Goal: Task Accomplishment & Management: Complete application form

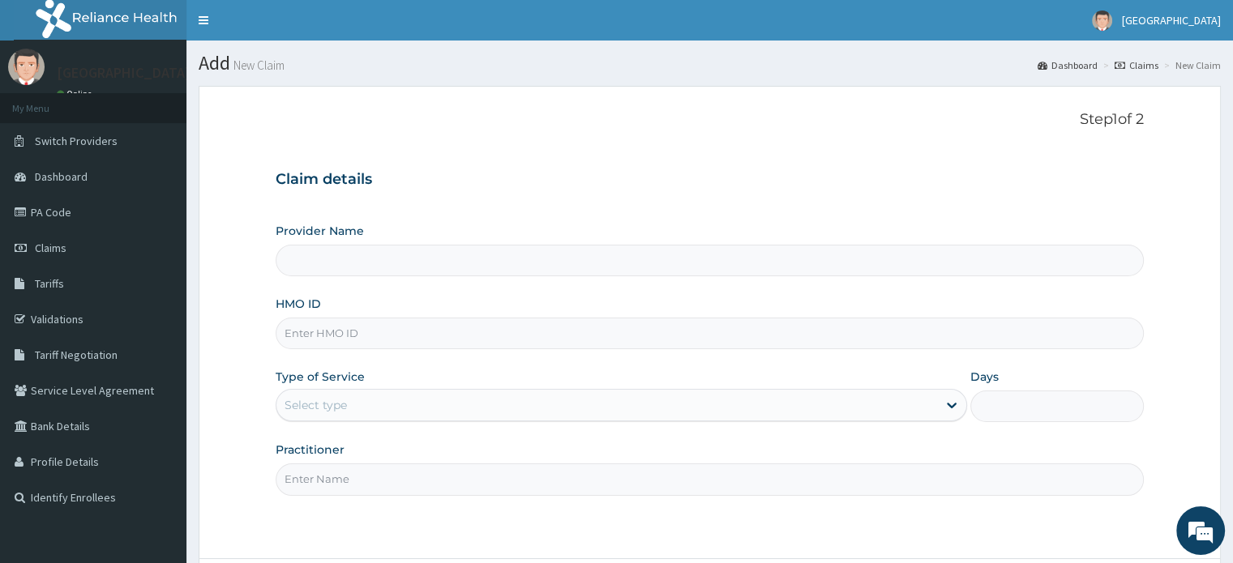
click at [622, 330] on input "HMO ID" at bounding box center [709, 334] width 867 height 32
type input "[GEOGRAPHIC_DATA]"
type input "dil/10003/d"
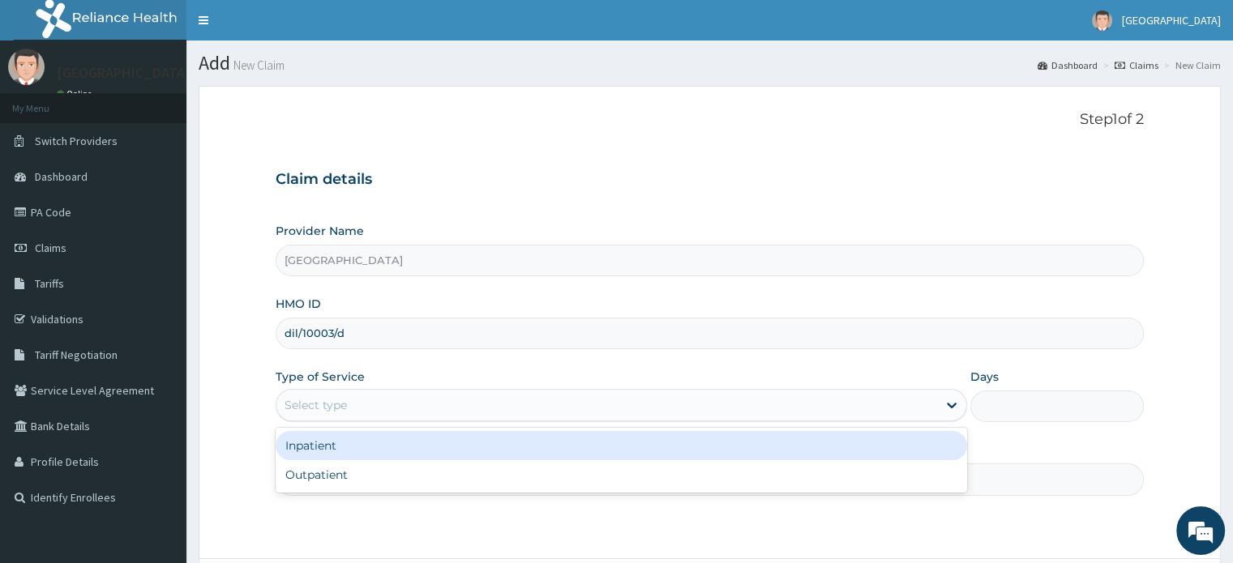
click at [723, 402] on div "Select type" at bounding box center [606, 405] width 660 height 26
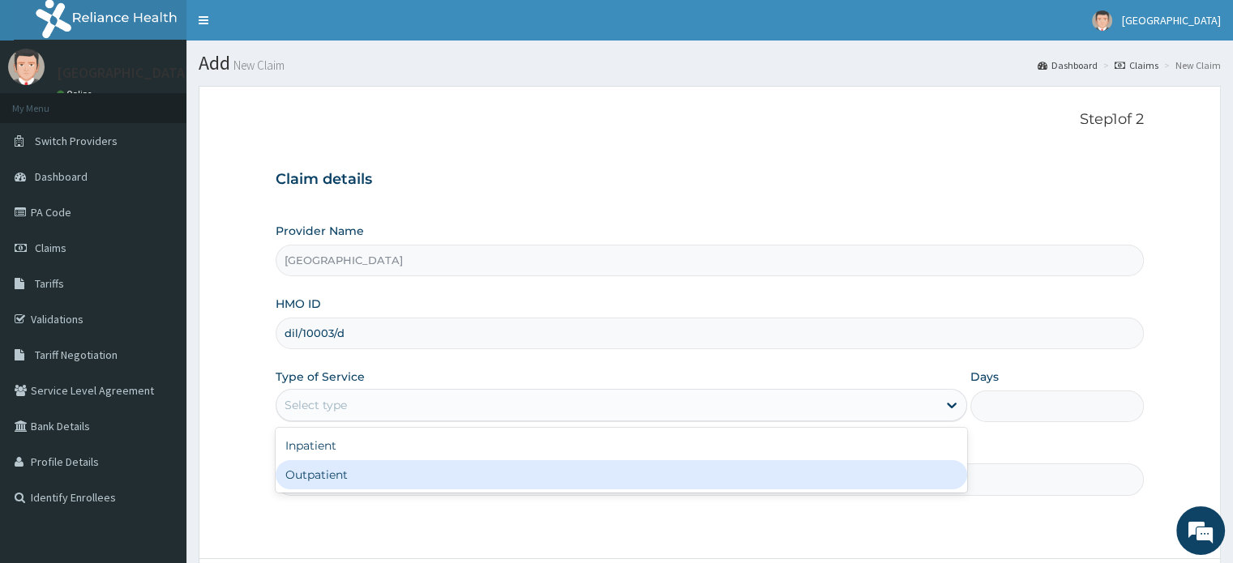
click at [435, 481] on div "Outpatient" at bounding box center [621, 474] width 691 height 29
type input "1"
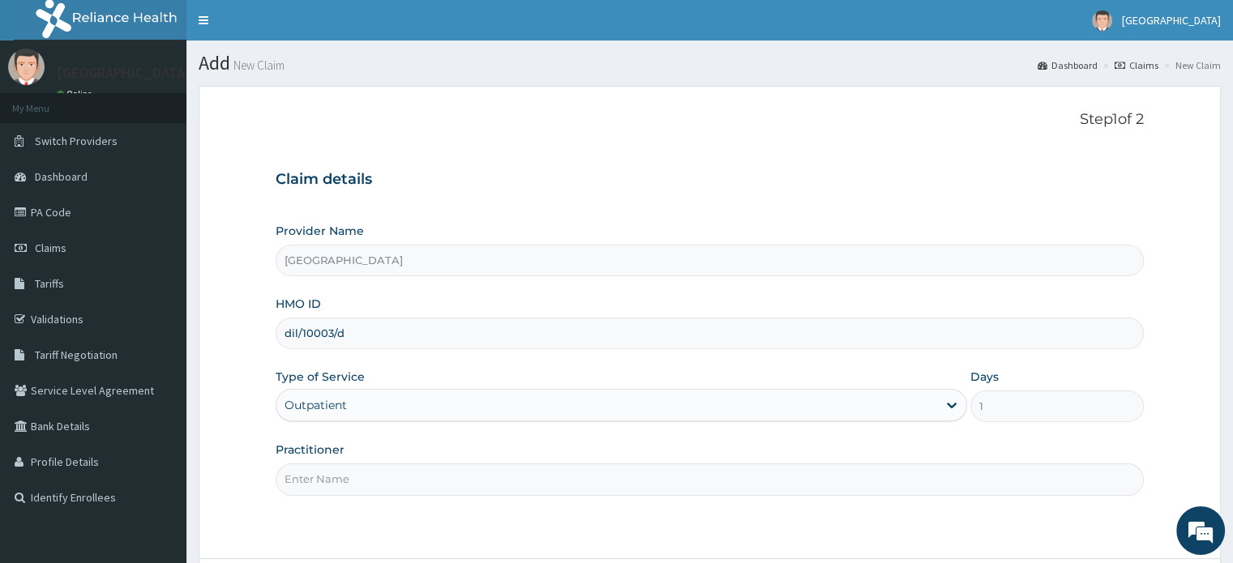
click at [414, 481] on input "Practitioner" at bounding box center [709, 480] width 867 height 32
type input "DR [PERSON_NAME]"
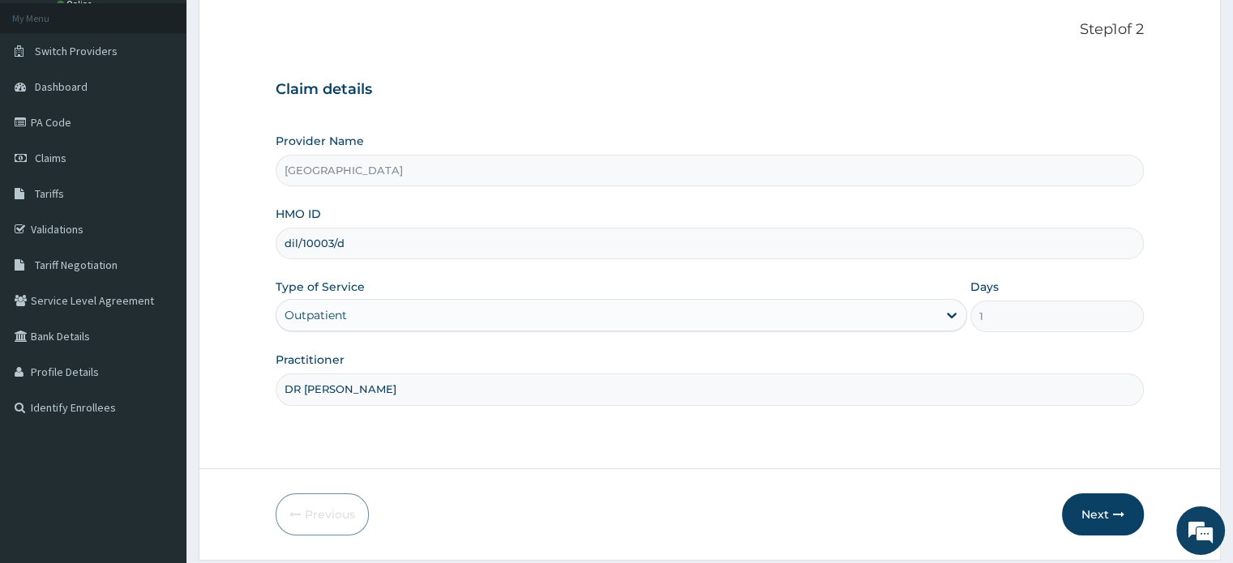
scroll to position [139, 0]
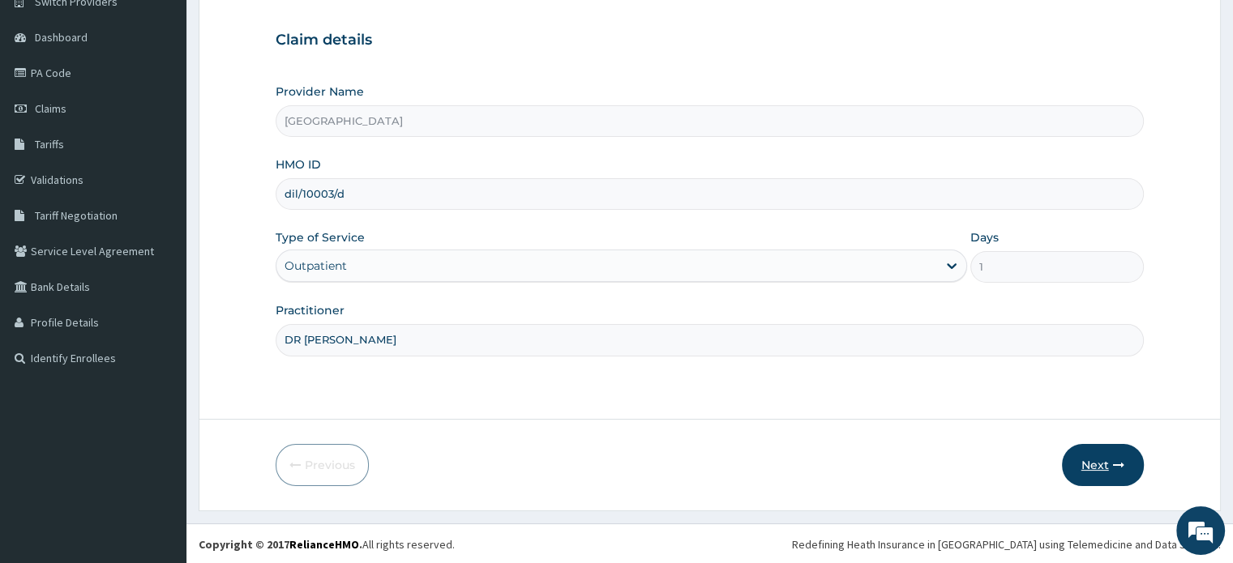
click at [1096, 465] on button "Next" at bounding box center [1103, 465] width 82 height 42
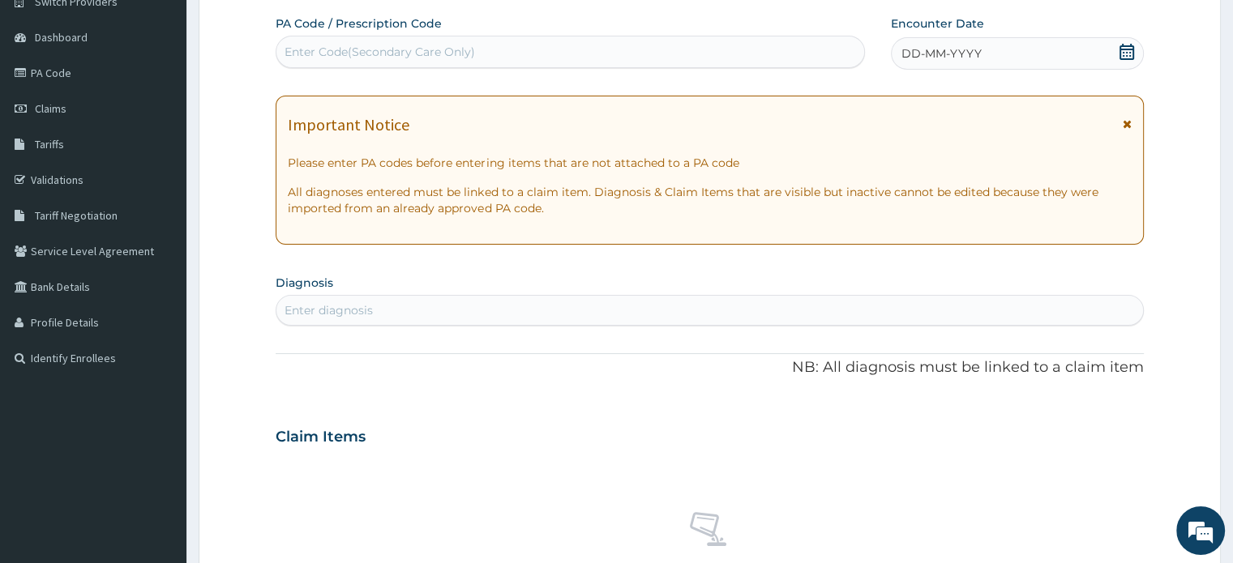
click at [694, 319] on div "Enter diagnosis" at bounding box center [709, 310] width 866 height 26
type input "m"
type input "mal"
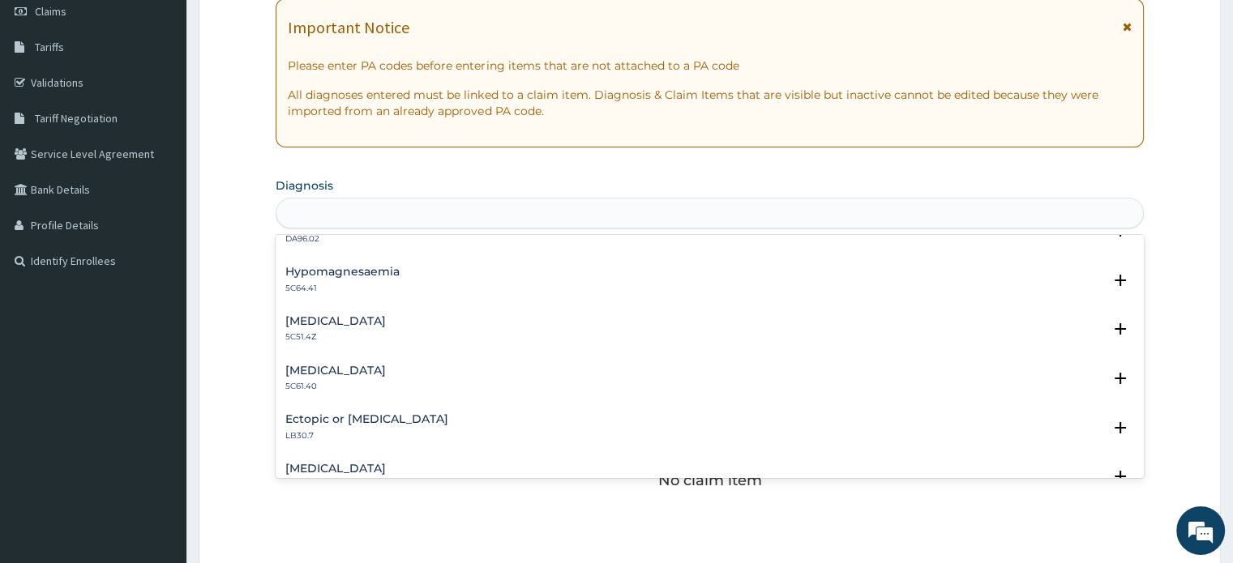
scroll to position [0, 0]
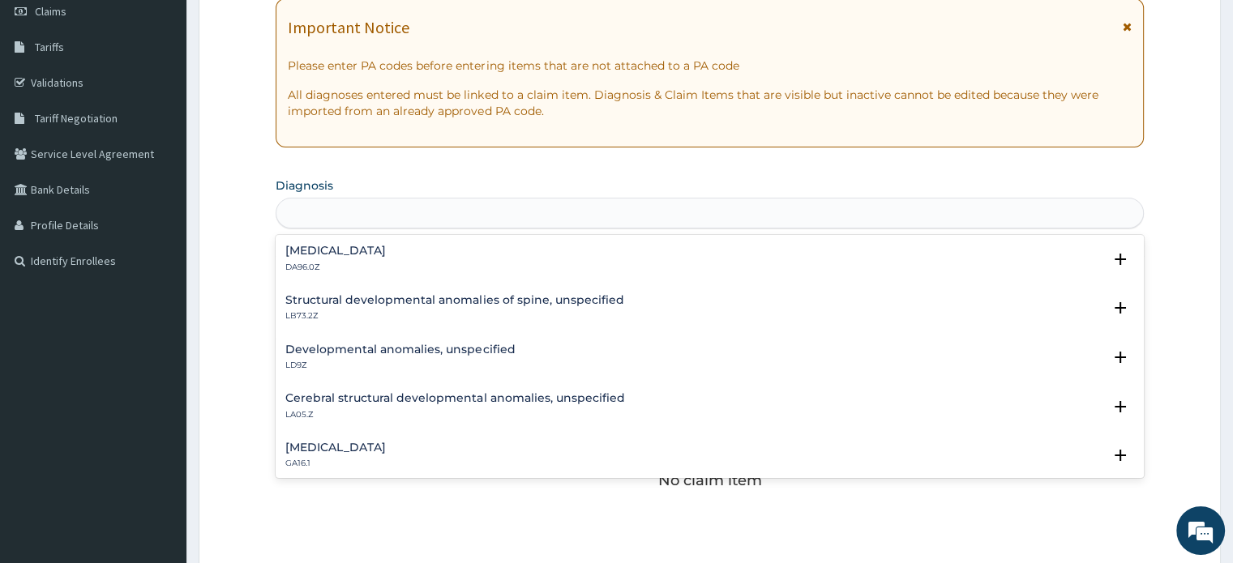
click at [849, 223] on div "mal" at bounding box center [709, 213] width 866 height 26
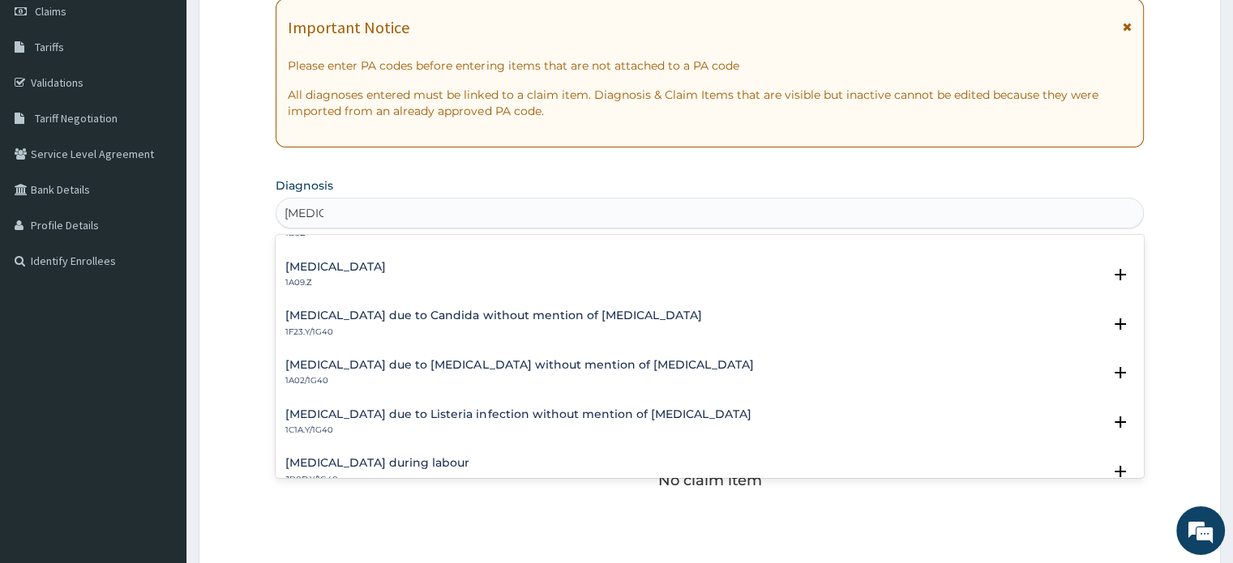
scroll to position [227, 0]
type input "[MEDICAL_DATA]"
click at [778, 228] on div "PA Code / Prescription Code Enter Code(Secondary Care Only) Encounter Date DD-M…" at bounding box center [709, 337] width 867 height 839
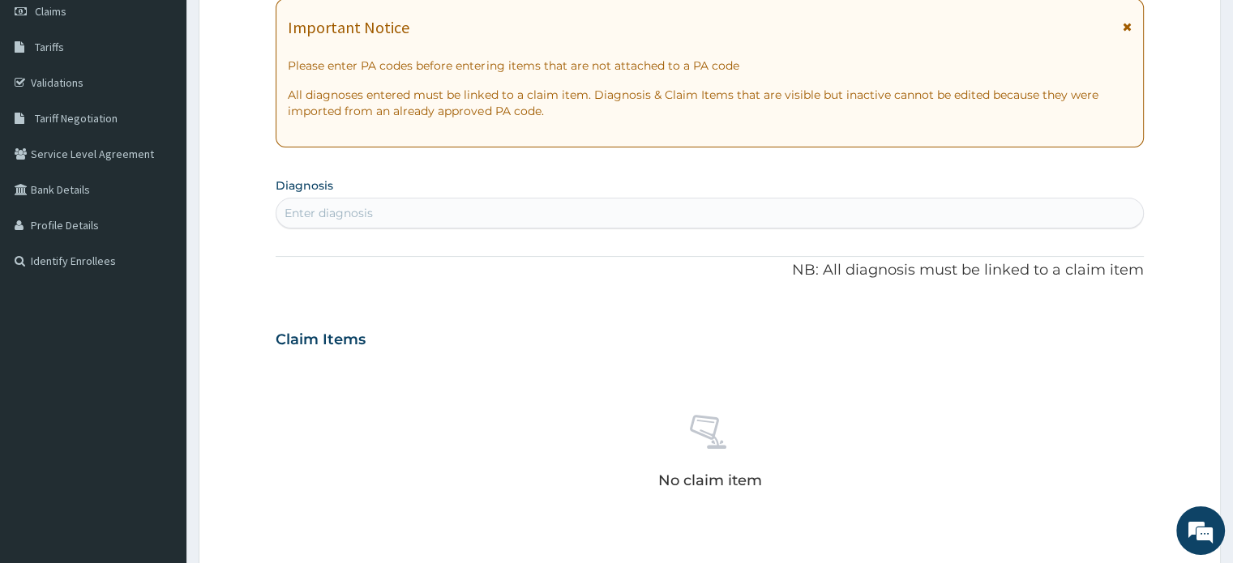
click at [791, 212] on div "Enter diagnosis" at bounding box center [709, 213] width 866 height 26
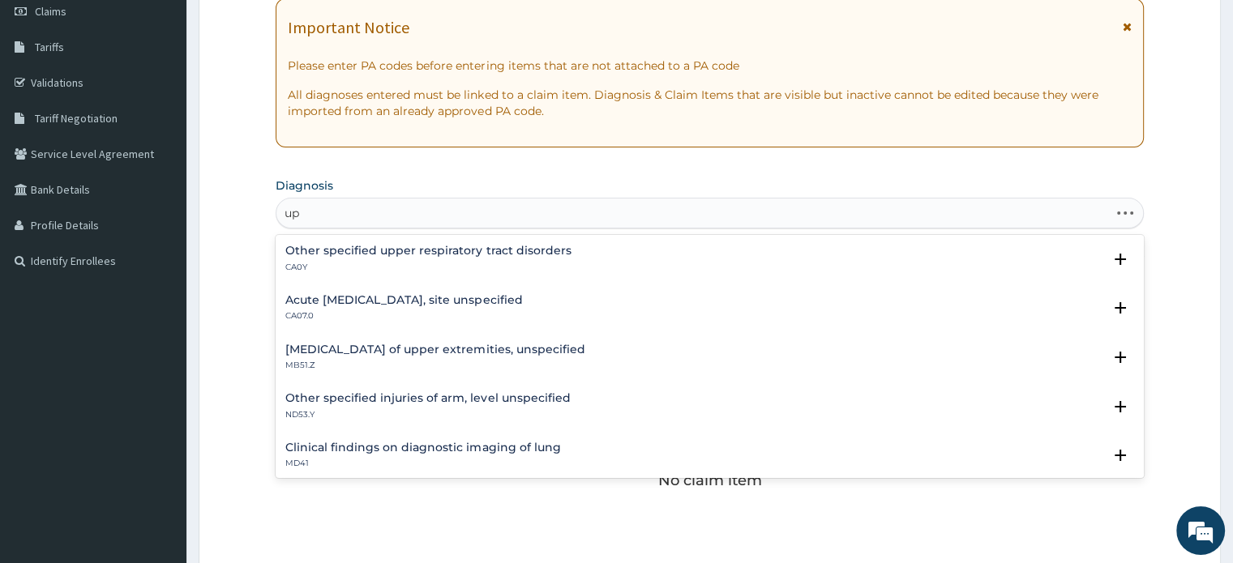
type input "u"
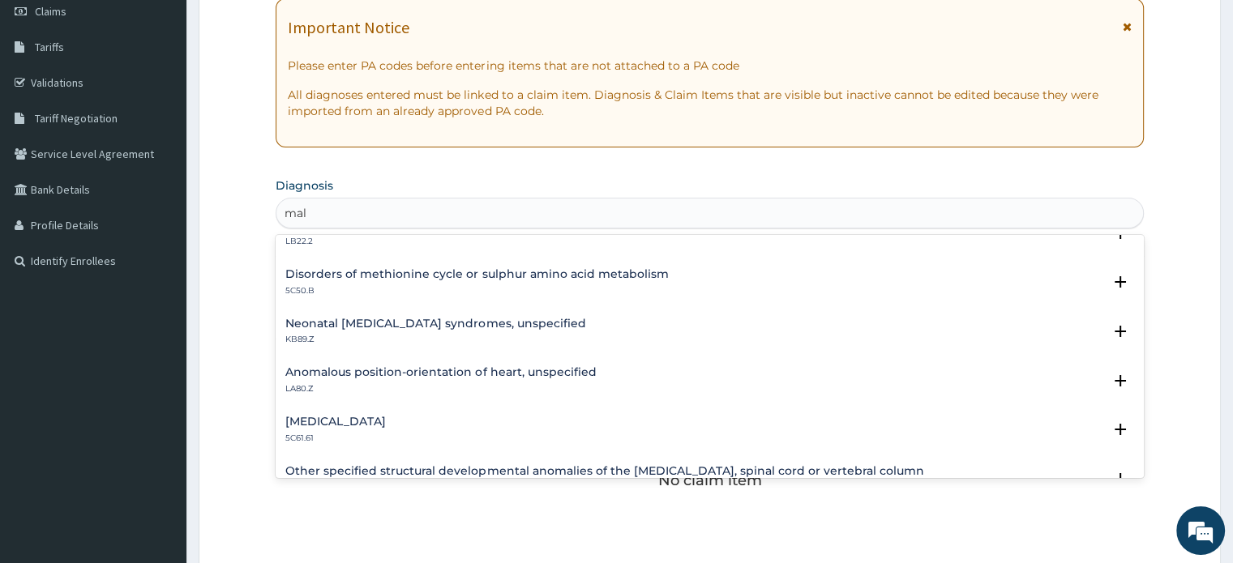
scroll to position [1135, 0]
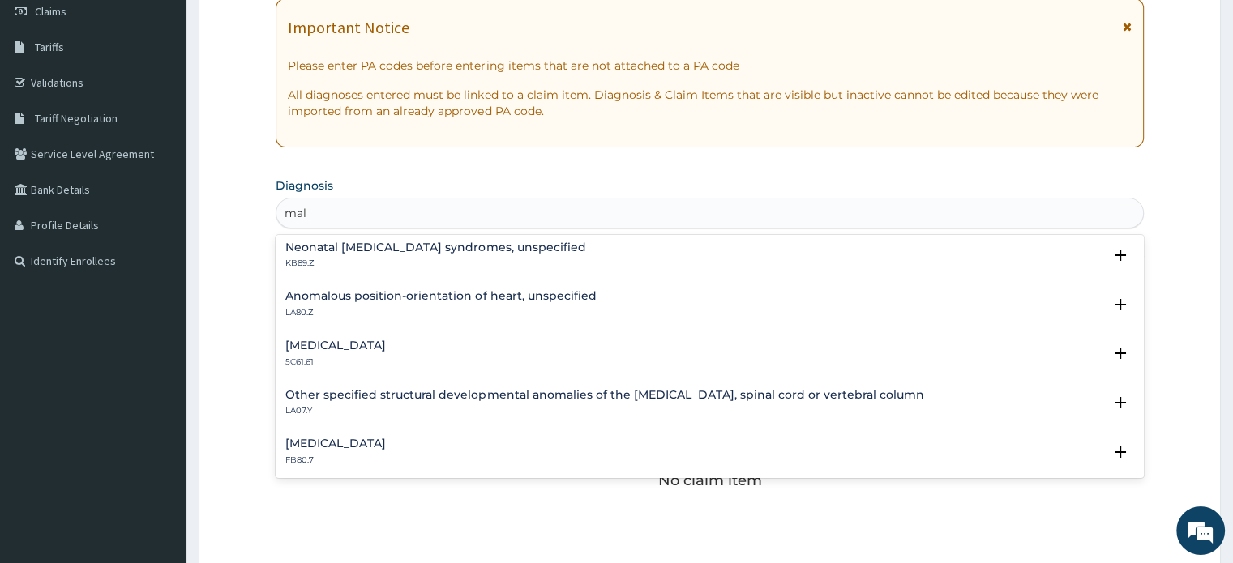
type input "mal"
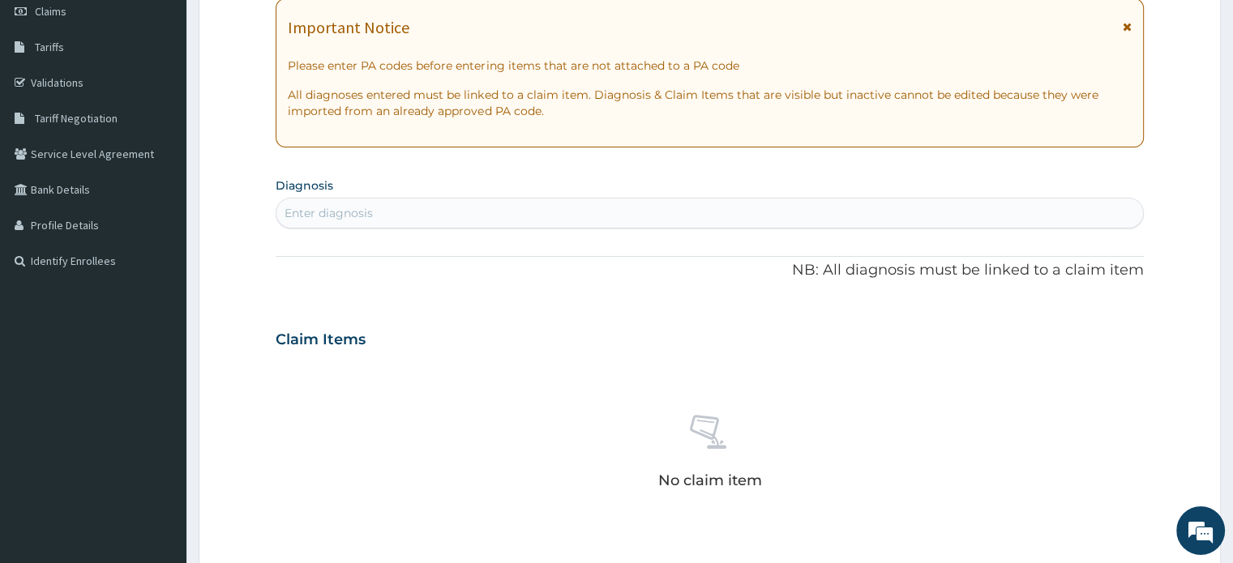
click at [1186, 152] on form "Step 2 of 2 PA Code / Prescription Code Enter Code(Secondary Care Only) Encount…" at bounding box center [710, 361] width 1022 height 1024
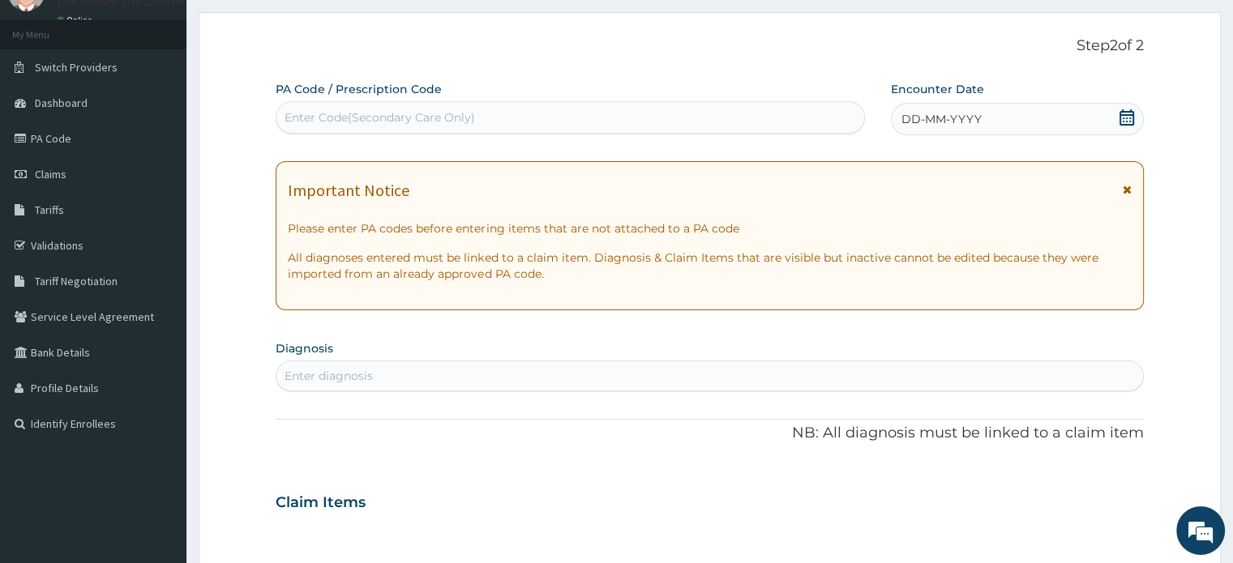
scroll to position [0, 0]
